Goal: Task Accomplishment & Management: Use online tool/utility

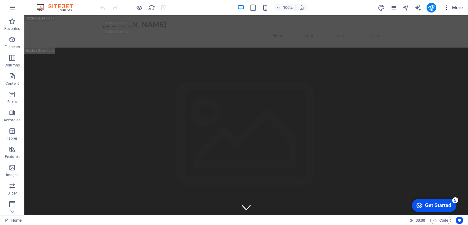
click at [453, 5] on span "More" at bounding box center [452, 8] width 19 height 6
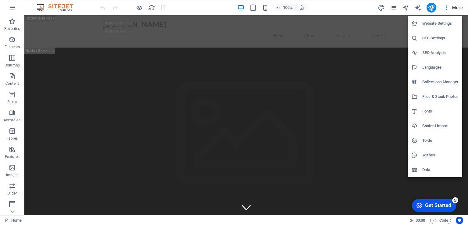
click at [388, 151] on div at bounding box center [234, 112] width 468 height 225
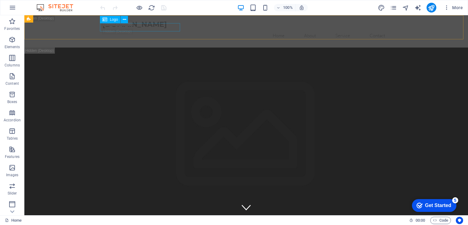
click at [115, 19] on span "Logo" at bounding box center [114, 20] width 8 height 4
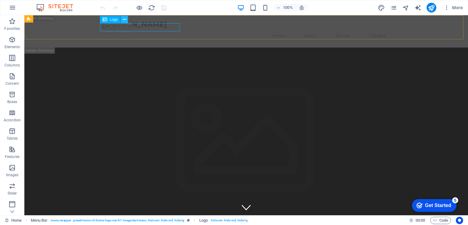
click at [126, 19] on icon at bounding box center [124, 19] width 3 height 6
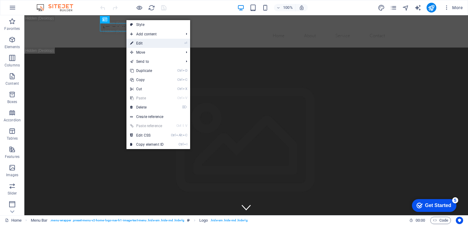
click at [142, 44] on link "⏎ Edit" at bounding box center [146, 43] width 41 height 9
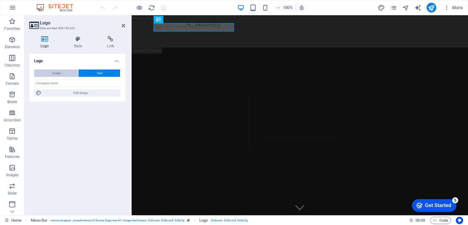
click at [55, 72] on span "Image" at bounding box center [56, 72] width 9 height 7
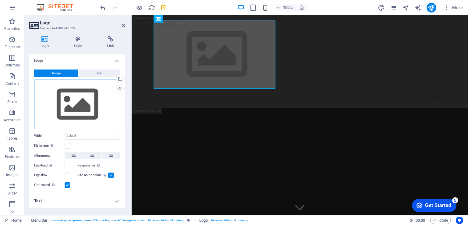
click at [83, 111] on div "Drag files here, click to choose files or select files from Files or our free s…" at bounding box center [77, 104] width 86 height 50
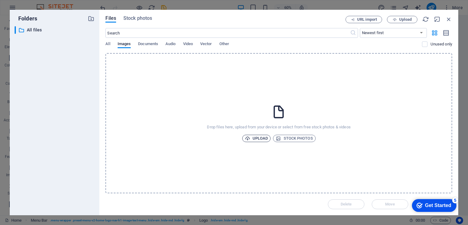
click at [254, 139] on span "Upload" at bounding box center [256, 138] width 23 height 7
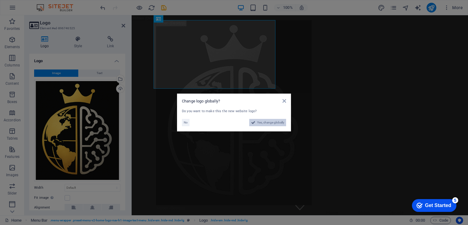
click at [265, 121] on span "Yes, change globally" at bounding box center [270, 122] width 27 height 7
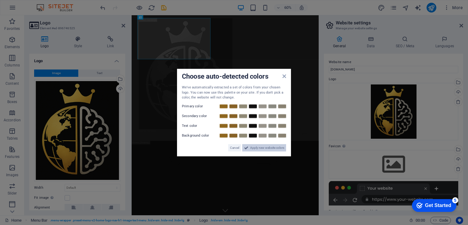
click at [273, 146] on span "Apply new website colors" at bounding box center [267, 147] width 34 height 7
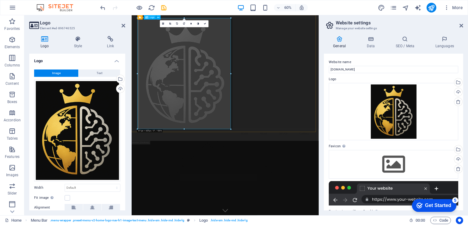
drag, startPoint x: 362, startPoint y: 144, endPoint x: 276, endPoint y: 113, distance: 91.0
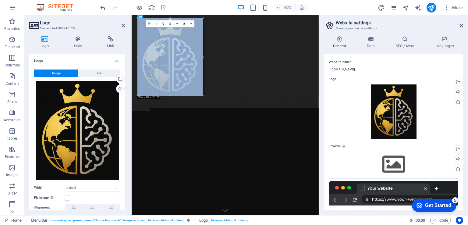
drag, startPoint x: 187, startPoint y: 125, endPoint x: 230, endPoint y: 73, distance: 67.9
type input "358"
select select "px"
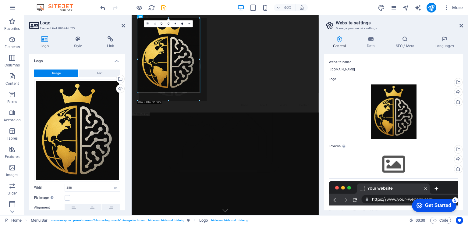
drag, startPoint x: 202, startPoint y: 96, endPoint x: 206, endPoint y: 16, distance: 80.5
type input "342"
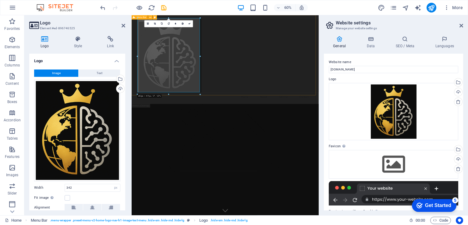
click at [194, 145] on div "Home About Service Contact" at bounding box center [287, 89] width 311 height 148
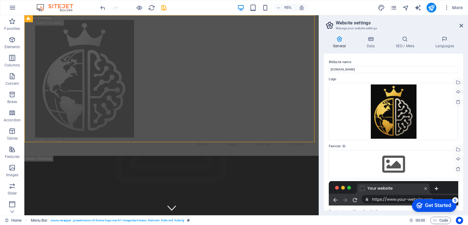
click at [429, 205] on div "Get Started" at bounding box center [438, 204] width 26 height 5
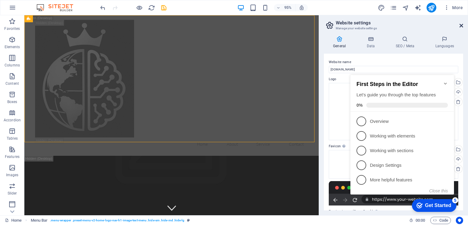
click at [462, 25] on icon at bounding box center [461, 25] width 4 height 5
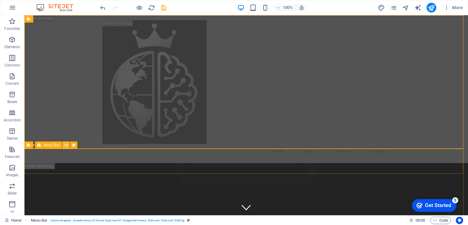
click at [66, 143] on icon at bounding box center [66, 145] width 3 height 6
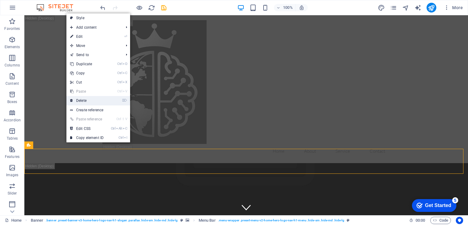
click at [67, 100] on link "⌦ Delete" at bounding box center [86, 100] width 41 height 9
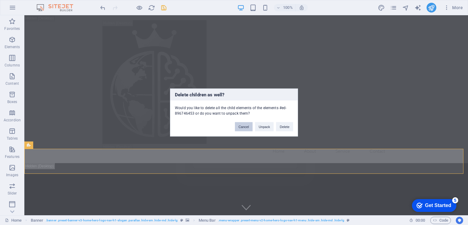
click at [244, 127] on button "Cancel" at bounding box center [244, 126] width 18 height 9
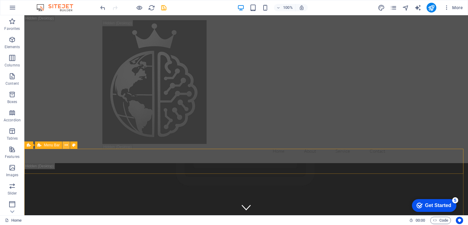
click at [67, 146] on icon at bounding box center [66, 145] width 3 height 6
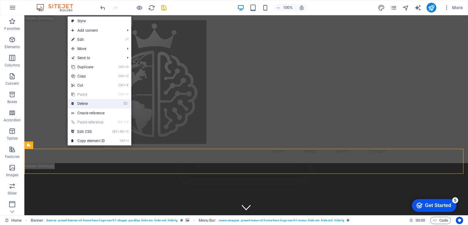
click at [81, 104] on link "⌦ Delete" at bounding box center [88, 103] width 41 height 9
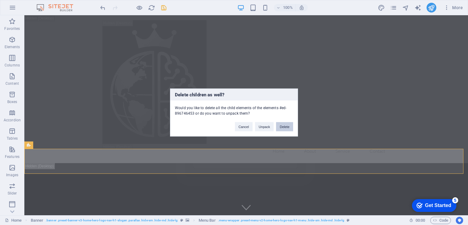
click at [281, 126] on button "Delete" at bounding box center [284, 126] width 17 height 9
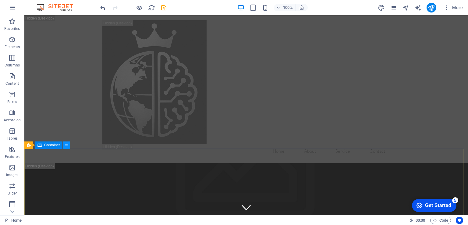
click at [64, 146] on button at bounding box center [66, 144] width 7 height 7
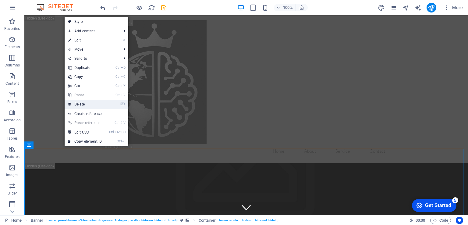
click at [90, 102] on link "⌦ Delete" at bounding box center [85, 104] width 41 height 9
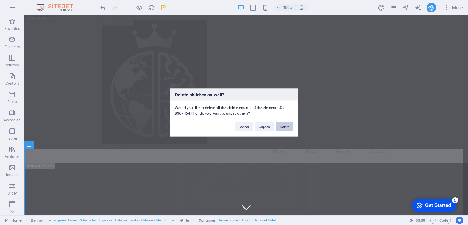
click at [282, 125] on button "Delete" at bounding box center [284, 126] width 17 height 9
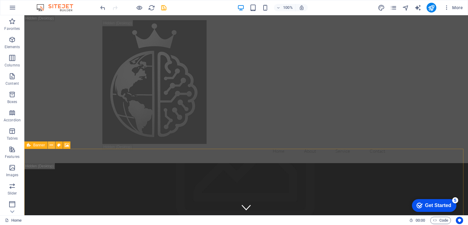
click at [51, 146] on icon at bounding box center [51, 145] width 3 height 6
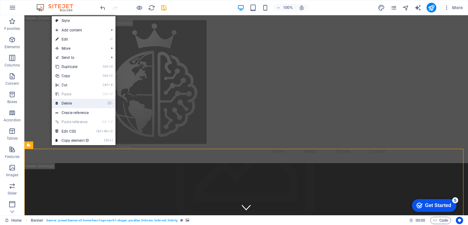
click at [65, 105] on link "⌦ Delete" at bounding box center [72, 103] width 41 height 9
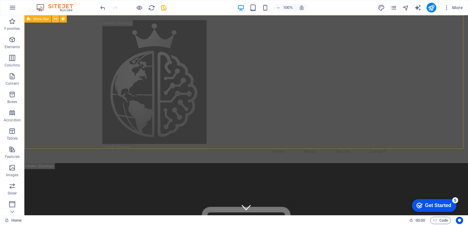
click at [52, 20] on button at bounding box center [55, 18] width 7 height 7
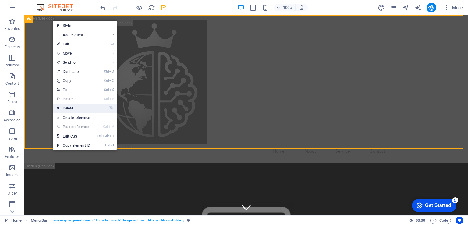
click at [74, 109] on link "⌦ Delete" at bounding box center [73, 108] width 41 height 9
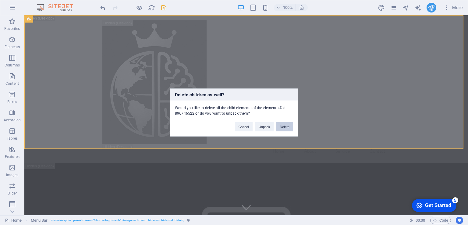
click at [286, 127] on button "Delete" at bounding box center [284, 126] width 17 height 9
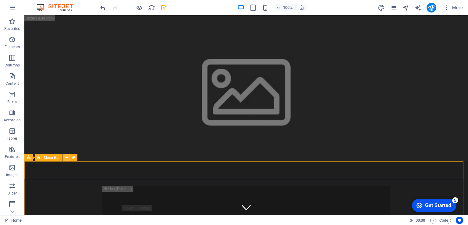
click at [65, 160] on icon at bounding box center [66, 157] width 3 height 6
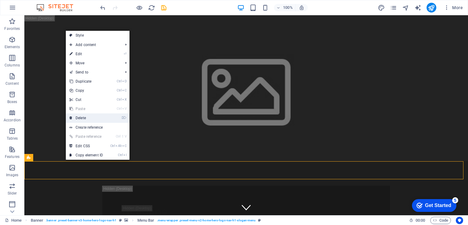
click at [89, 114] on link "⌦ Delete" at bounding box center [86, 117] width 41 height 9
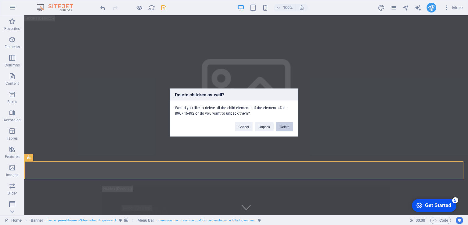
click at [287, 127] on button "Delete" at bounding box center [284, 126] width 17 height 9
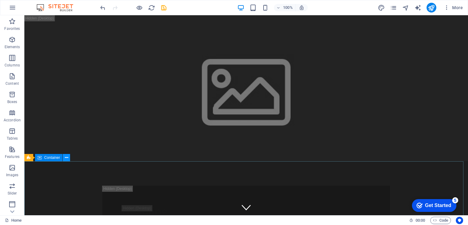
click at [67, 156] on icon at bounding box center [66, 157] width 3 height 6
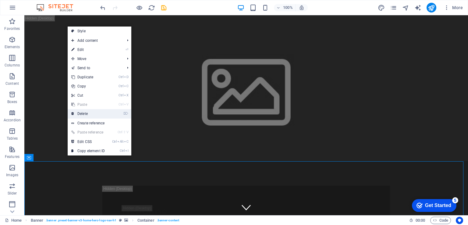
click at [86, 114] on link "⌦ Delete" at bounding box center [88, 113] width 41 height 9
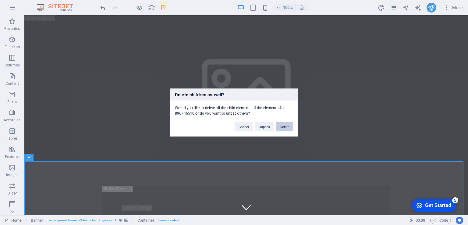
click at [284, 128] on button "Delete" at bounding box center [284, 126] width 17 height 9
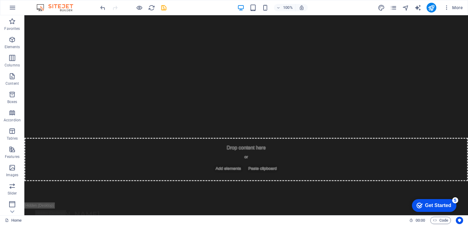
scroll to position [473, 0]
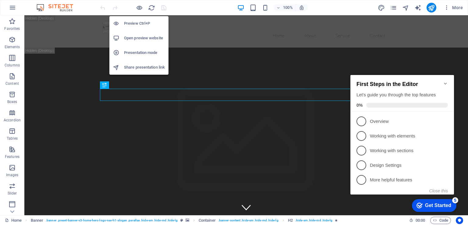
click at [137, 24] on h6 "Preview Ctrl+P" at bounding box center [144, 23] width 41 height 7
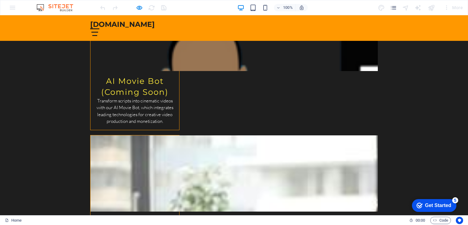
scroll to position [969, 0]
